Goal: Task Accomplishment & Management: Use online tool/utility

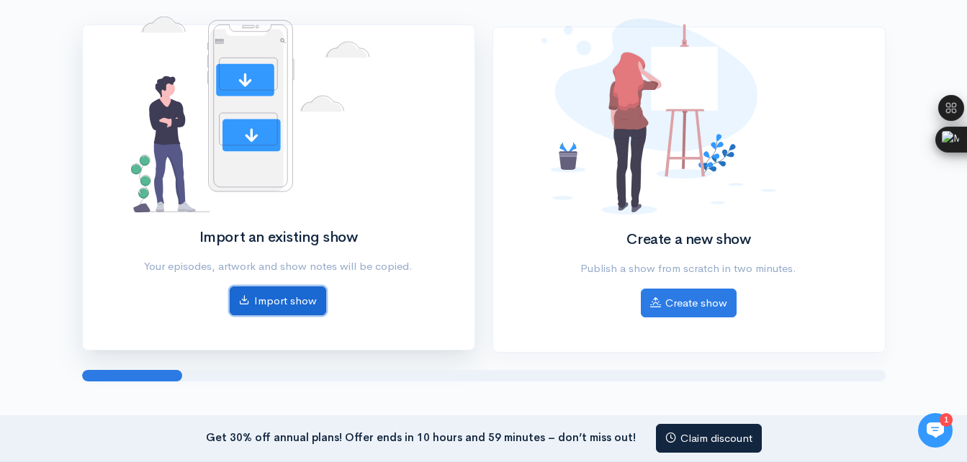
click at [283, 310] on link "Import show" at bounding box center [278, 301] width 96 height 30
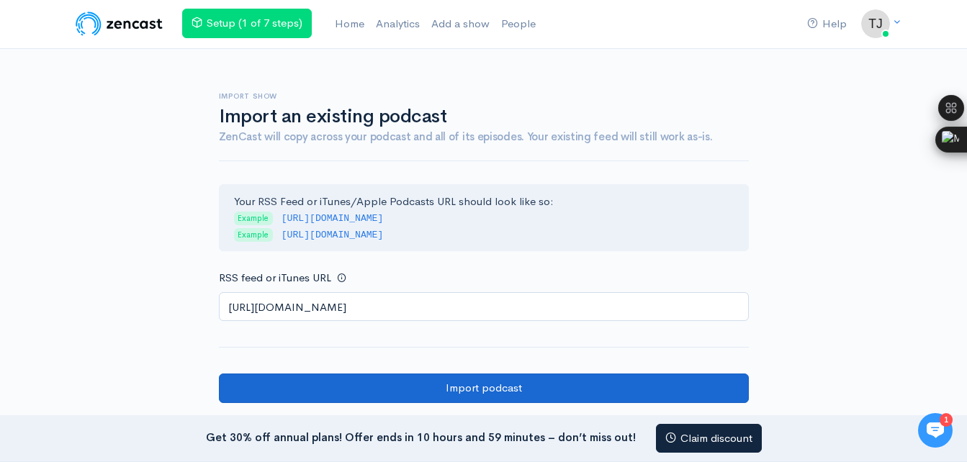
type input "[URL][DOMAIN_NAME]"
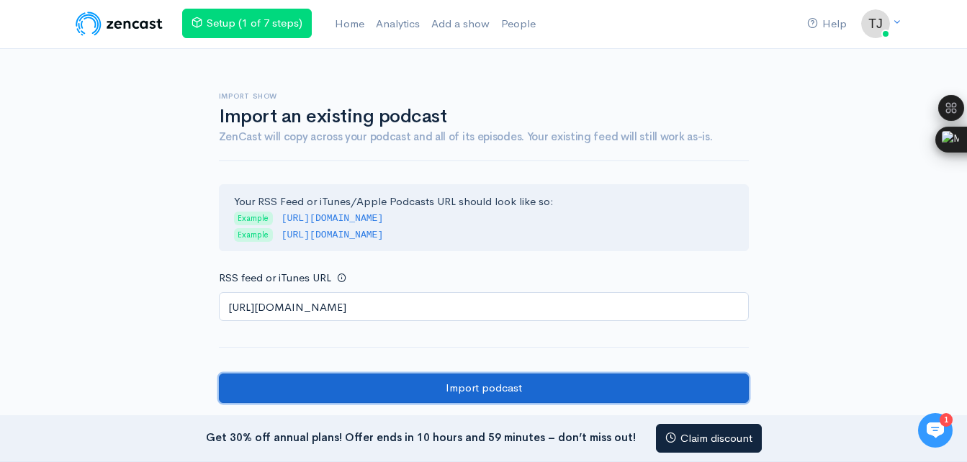
click at [419, 394] on input "Import podcast" at bounding box center [484, 389] width 530 height 30
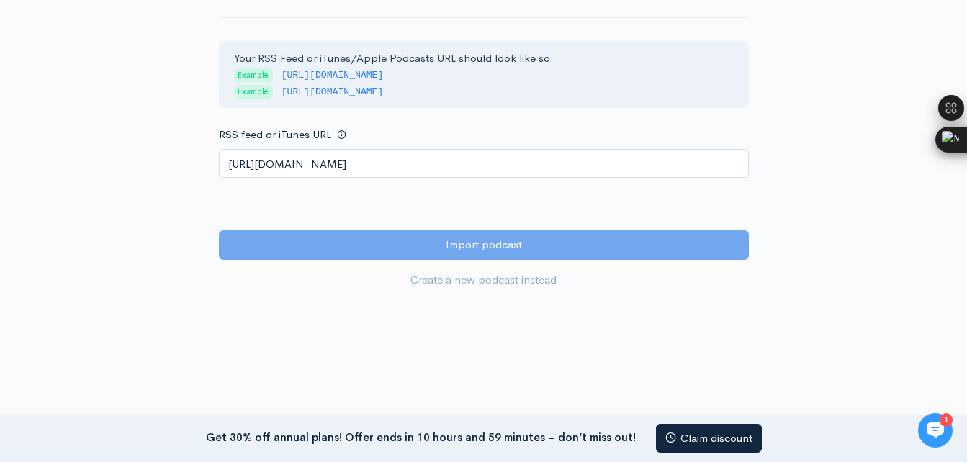
scroll to position [144, 0]
